Goal: Navigation & Orientation: Find specific page/section

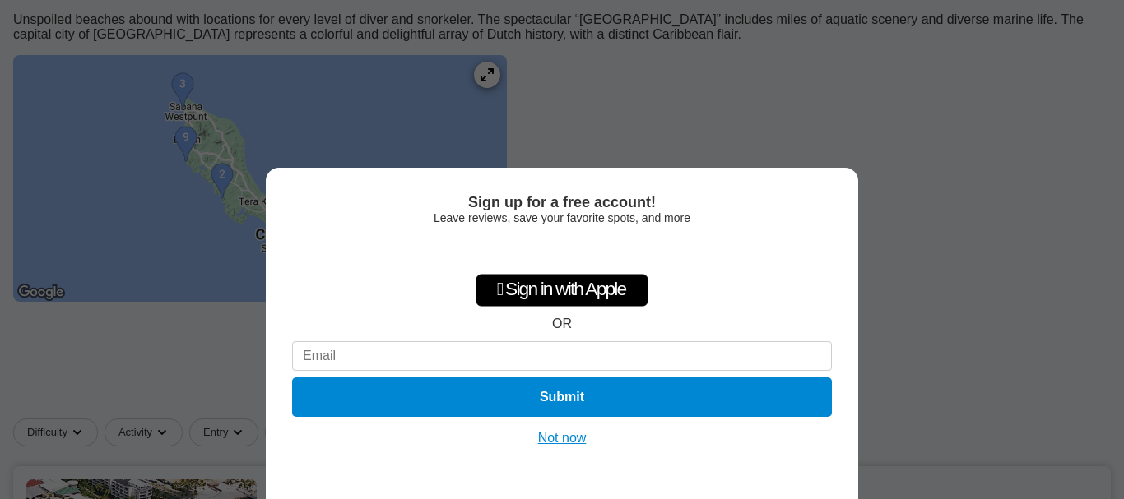
click at [479, 153] on div "Sign up for a free account! Leave reviews, save your favorite spots, and more …" at bounding box center [562, 249] width 1124 height 499
click at [498, 67] on div "Sign up for a free account! Leave reviews, save your favorite spots, and more …" at bounding box center [562, 249] width 1124 height 499
click at [584, 448] on div "Sign up for a free account! Leave reviews, save your favorite spots, and more …" at bounding box center [562, 334] width 592 height 332
click at [575, 448] on div "Sign up for a free account! Leave reviews, save your favorite spots, and more …" at bounding box center [562, 334] width 592 height 332
click at [570, 433] on button "Not now" at bounding box center [562, 438] width 58 height 16
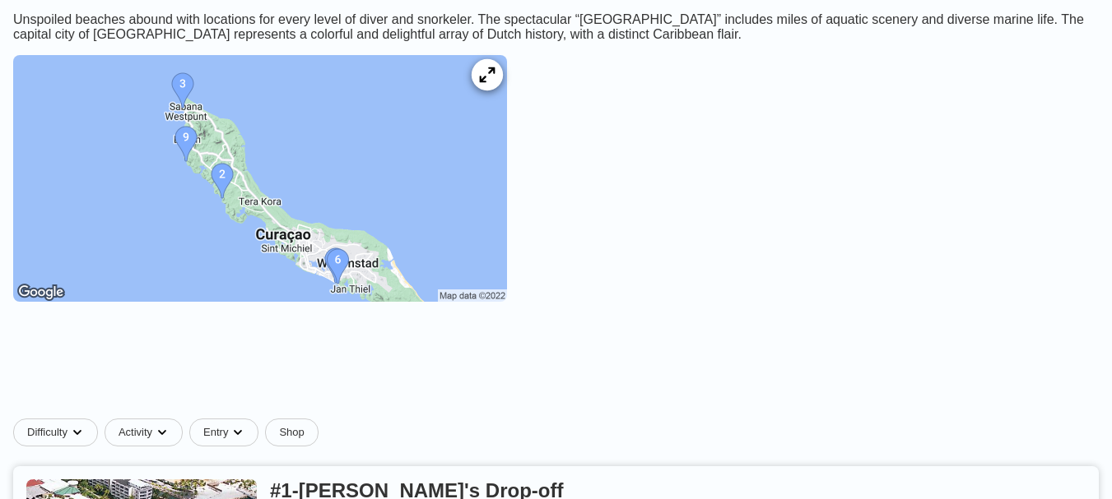
click at [495, 83] on icon at bounding box center [487, 75] width 16 height 16
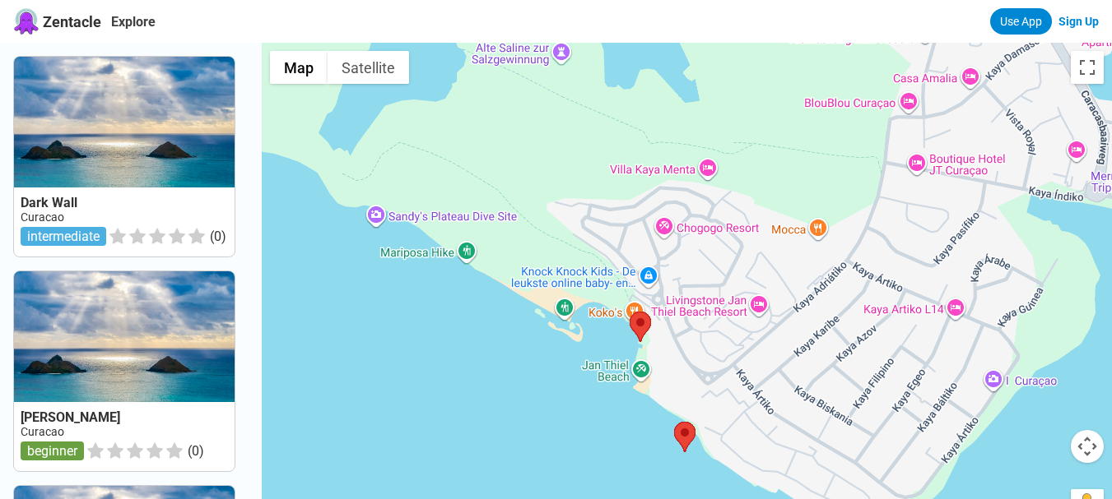
drag, startPoint x: 666, startPoint y: 346, endPoint x: 723, endPoint y: 417, distance: 91.4
click at [731, 425] on div at bounding box center [687, 292] width 850 height 499
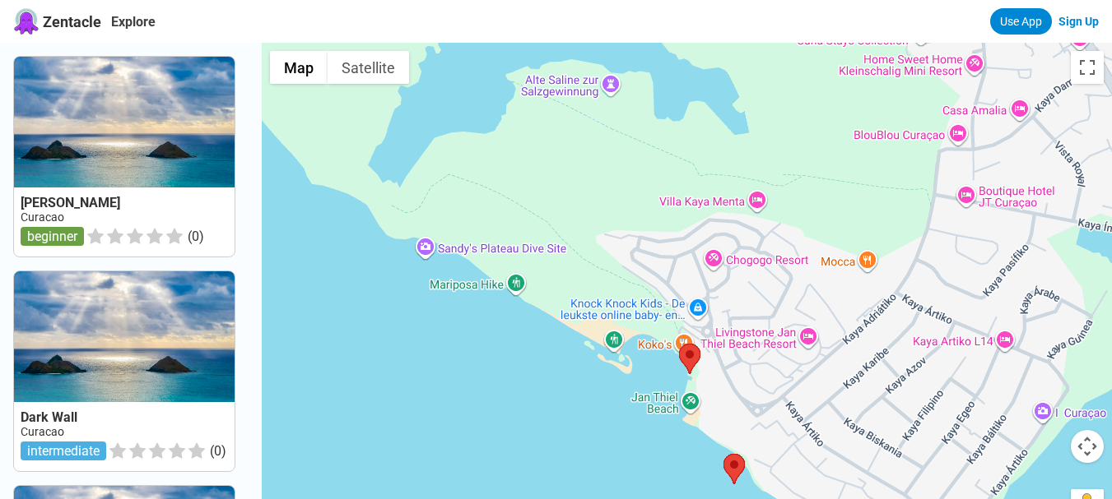
drag, startPoint x: 583, startPoint y: 282, endPoint x: 633, endPoint y: 313, distance: 59.1
click at [633, 313] on div at bounding box center [687, 292] width 850 height 499
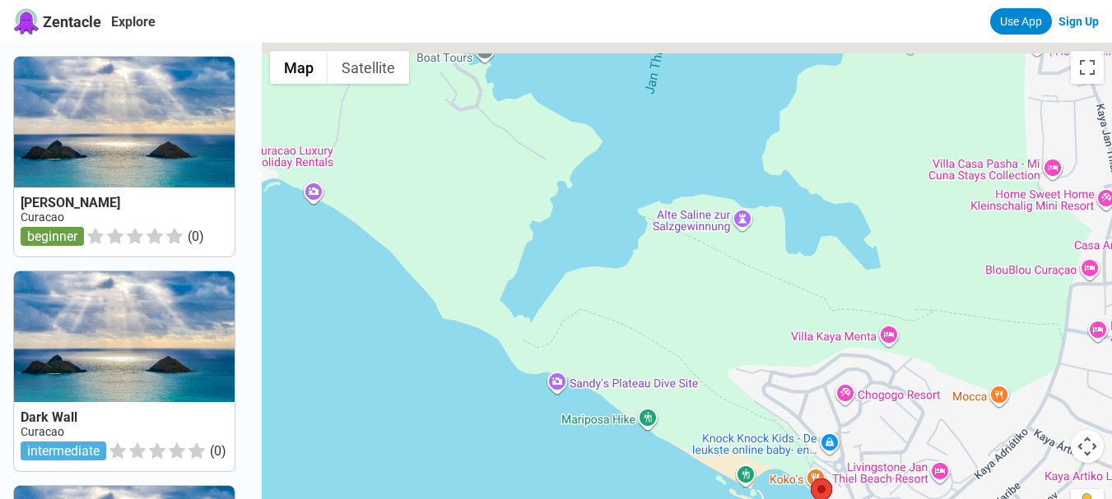
drag, startPoint x: 577, startPoint y: 227, endPoint x: 774, endPoint y: 435, distance: 286.9
click at [760, 420] on div at bounding box center [687, 292] width 850 height 499
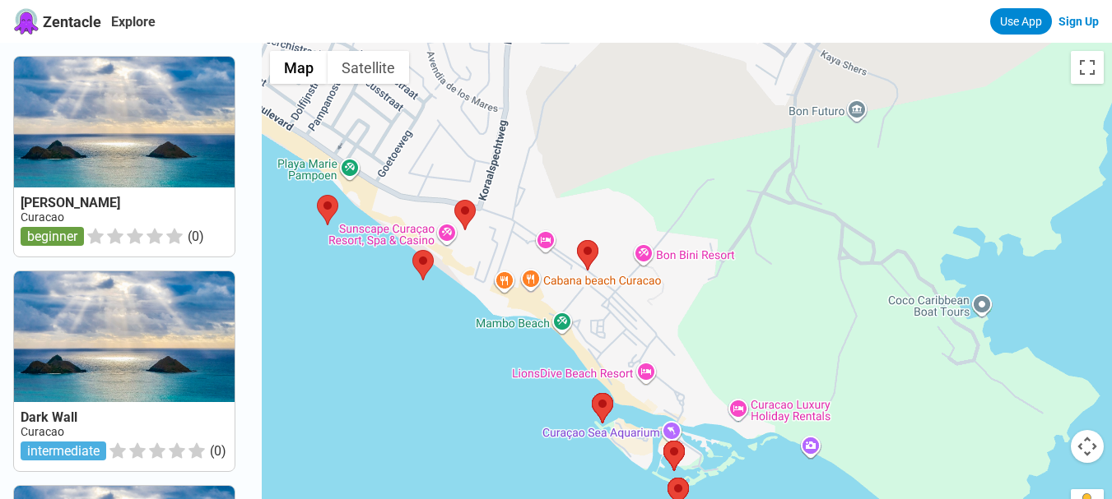
drag, startPoint x: 593, startPoint y: 313, endPoint x: 636, endPoint y: 100, distance: 217.4
click at [636, 100] on div at bounding box center [687, 292] width 850 height 499
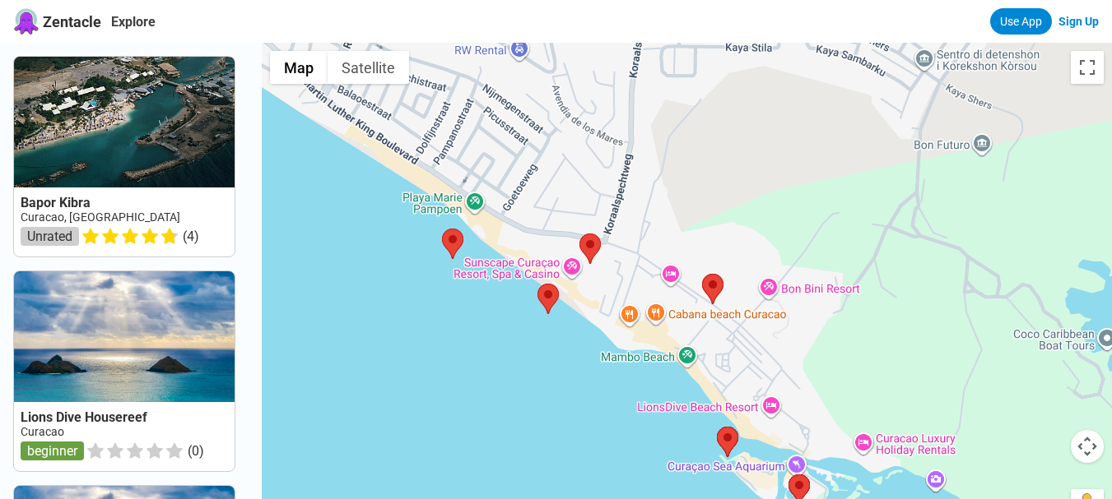
drag, startPoint x: 658, startPoint y: 277, endPoint x: 785, endPoint y: 309, distance: 130.7
click at [784, 309] on div at bounding box center [687, 292] width 850 height 499
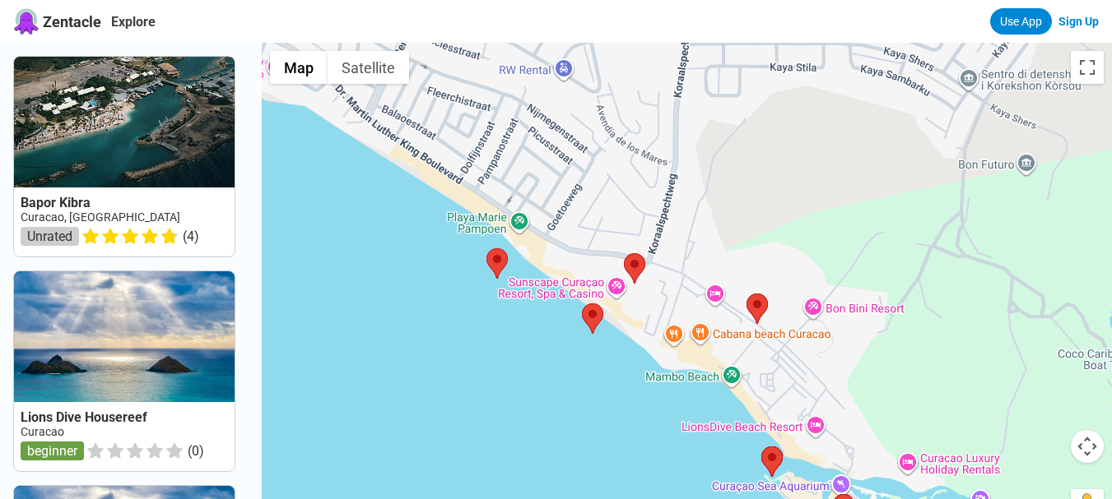
drag, startPoint x: 648, startPoint y: 233, endPoint x: 681, endPoint y: 248, distance: 36.1
click at [680, 248] on div at bounding box center [687, 292] width 850 height 499
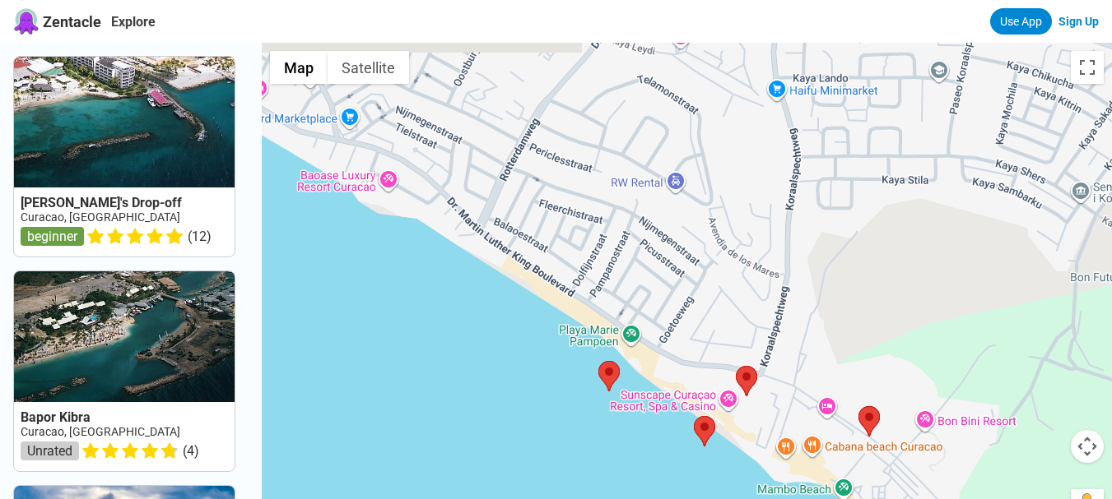
drag, startPoint x: 681, startPoint y: 248, endPoint x: 763, endPoint y: 348, distance: 129.3
click at [762, 347] on div at bounding box center [687, 292] width 850 height 499
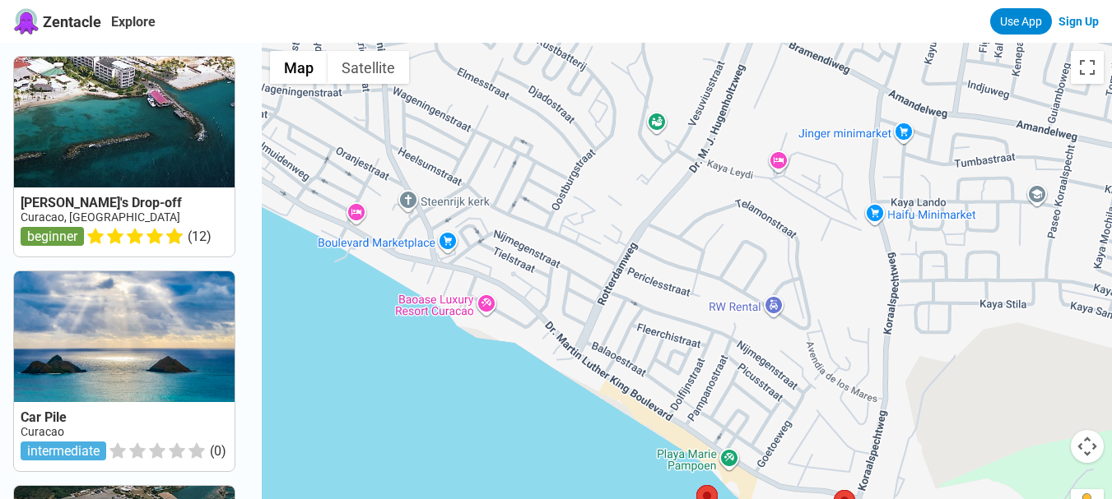
drag, startPoint x: 673, startPoint y: 272, endPoint x: 556, endPoint y: 311, distance: 123.1
click at [531, 336] on div at bounding box center [687, 292] width 850 height 499
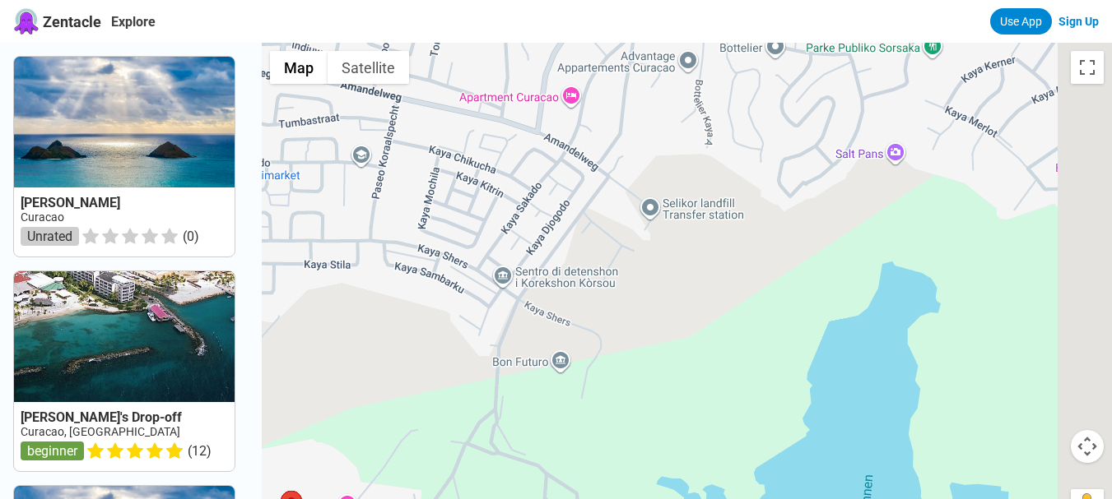
drag, startPoint x: 789, startPoint y: 262, endPoint x: 557, endPoint y: 295, distance: 234.5
click at [557, 298] on div at bounding box center [687, 292] width 850 height 499
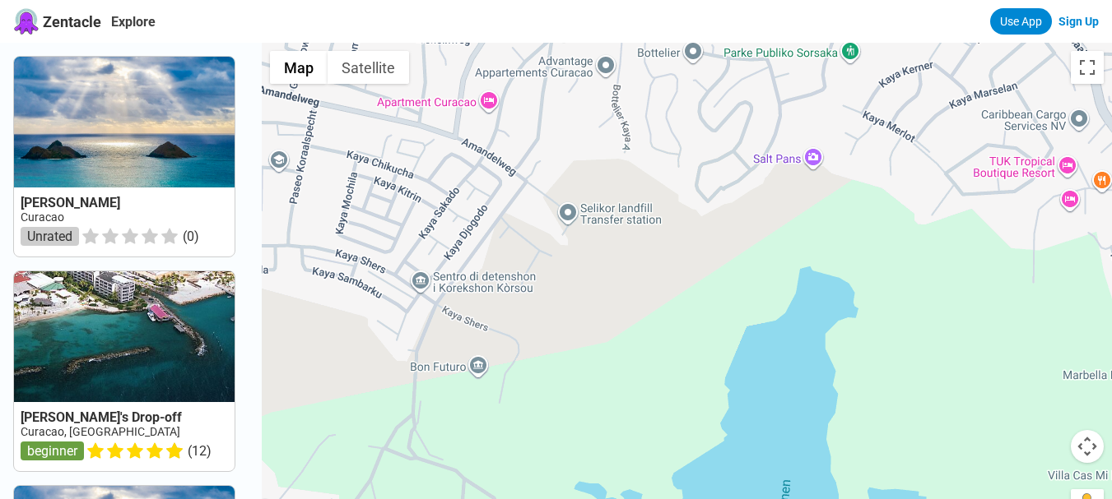
drag, startPoint x: 641, startPoint y: 238, endPoint x: 502, endPoint y: 350, distance: 178.5
click at [504, 350] on div at bounding box center [687, 292] width 850 height 499
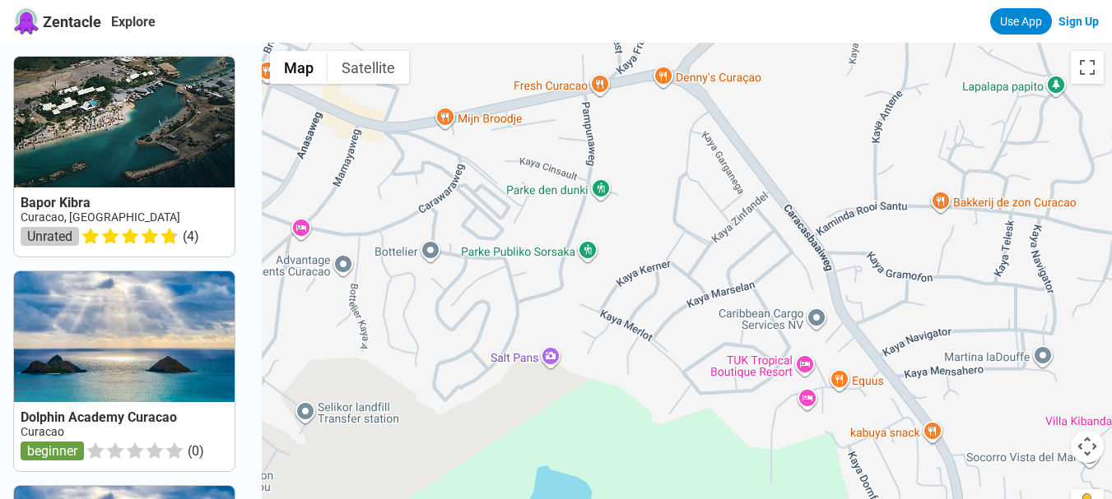
drag, startPoint x: 725, startPoint y: 258, endPoint x: 461, endPoint y: 359, distance: 282.9
click at [462, 359] on div at bounding box center [687, 292] width 850 height 499
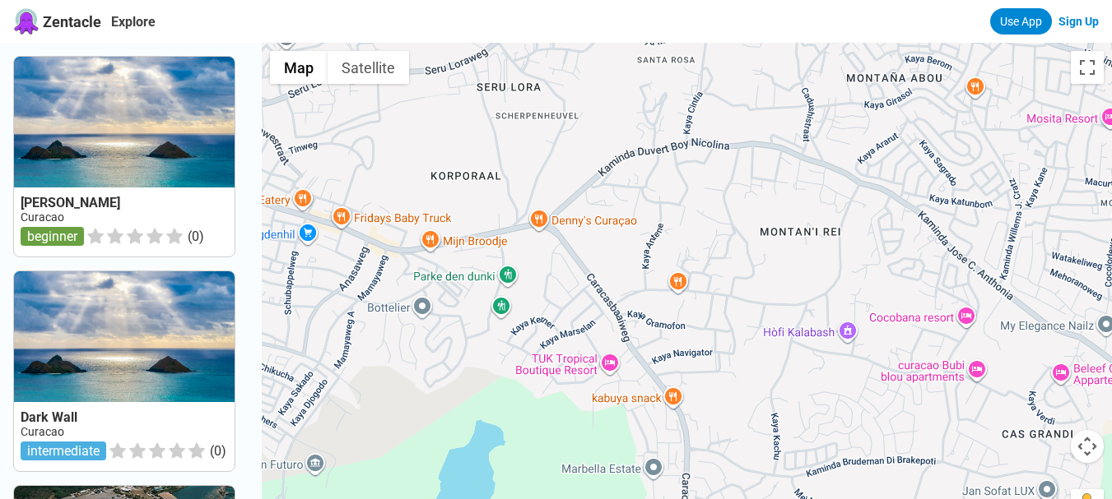
drag, startPoint x: 775, startPoint y: 247, endPoint x: 676, endPoint y: 286, distance: 107.1
click at [625, 366] on div at bounding box center [687, 292] width 850 height 499
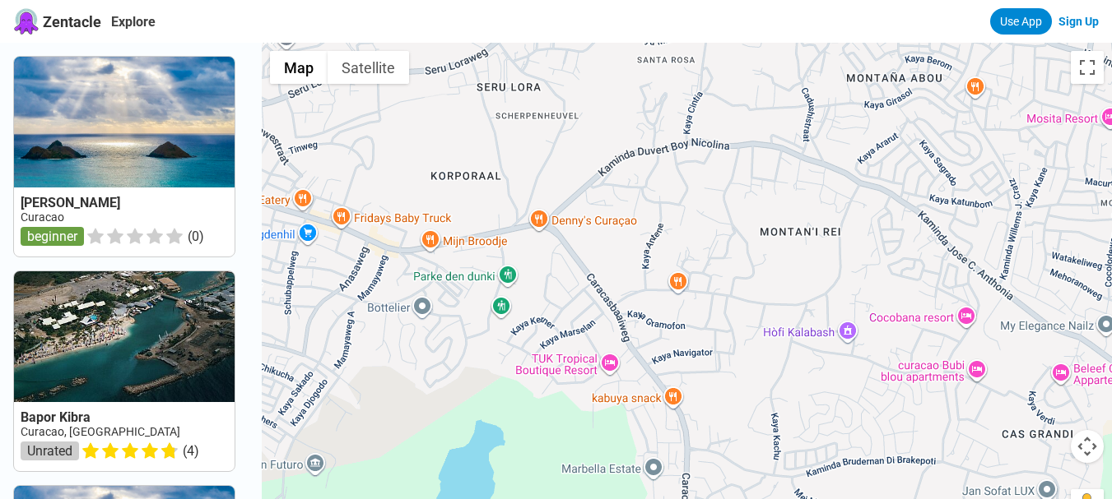
drag, startPoint x: 819, startPoint y: 178, endPoint x: 495, endPoint y: 295, distance: 344.6
click at [495, 295] on div at bounding box center [687, 292] width 850 height 499
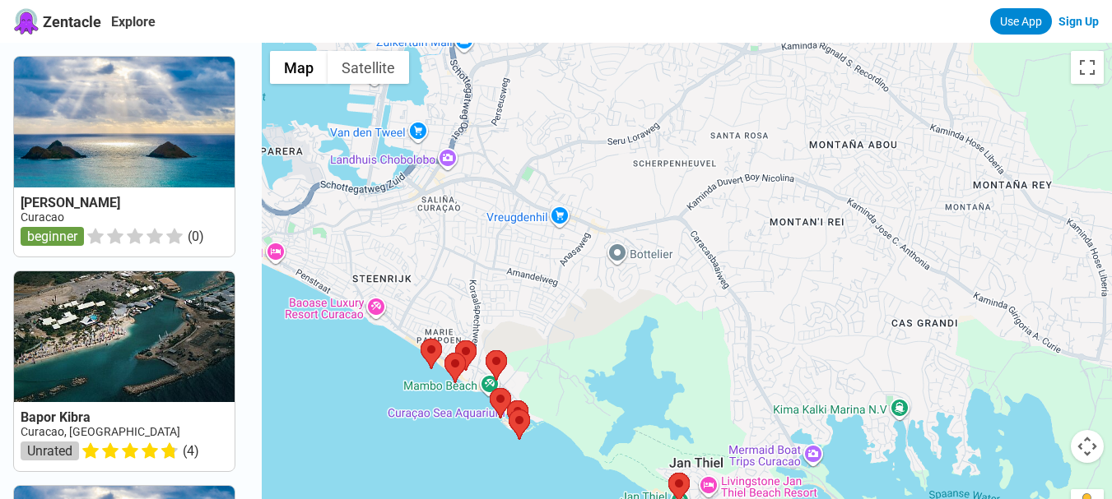
drag, startPoint x: 819, startPoint y: 211, endPoint x: 614, endPoint y: 308, distance: 226.4
click at [614, 308] on div at bounding box center [687, 292] width 850 height 499
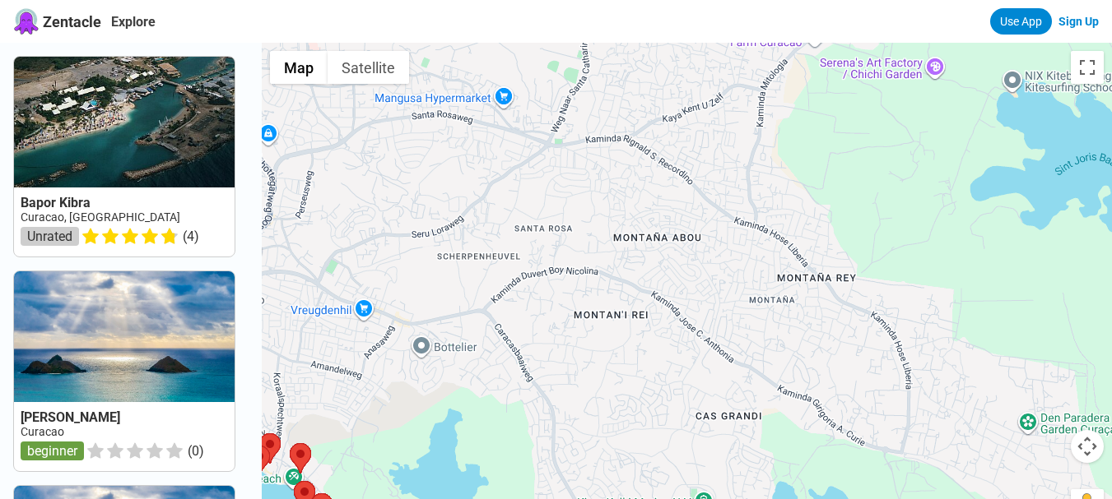
drag, startPoint x: 866, startPoint y: 211, endPoint x: 577, endPoint y: 261, distance: 294.0
click at [578, 261] on div at bounding box center [687, 292] width 850 height 499
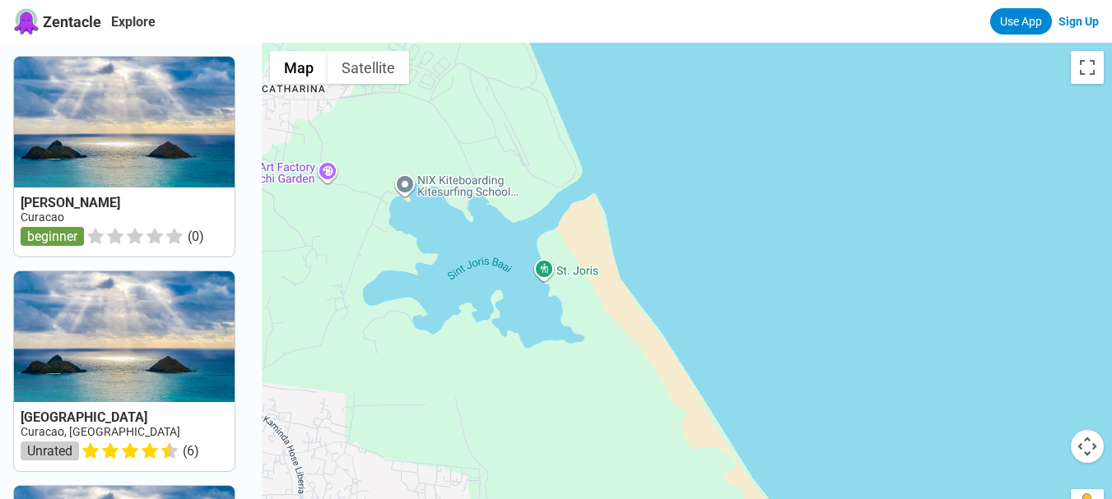
drag, startPoint x: 698, startPoint y: 262, endPoint x: 809, endPoint y: 439, distance: 209.6
click at [807, 439] on div at bounding box center [687, 292] width 850 height 499
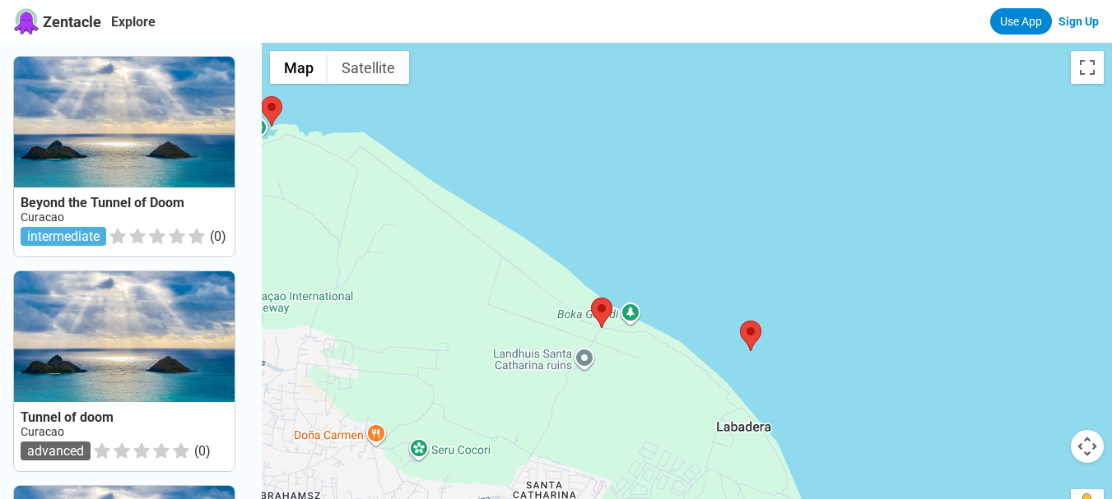
drag, startPoint x: 646, startPoint y: 307, endPoint x: 639, endPoint y: 295, distance: 14.0
click at [639, 295] on div at bounding box center [687, 292] width 850 height 499
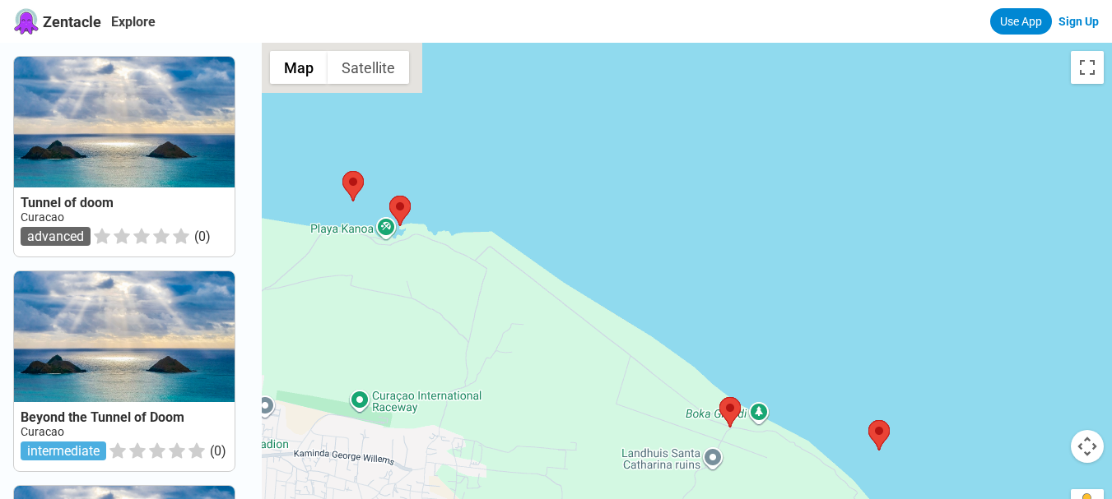
drag, startPoint x: 425, startPoint y: 315, endPoint x: 563, endPoint y: 416, distance: 171.3
click at [562, 416] on div at bounding box center [687, 292] width 850 height 499
